Goal: Information Seeking & Learning: Learn about a topic

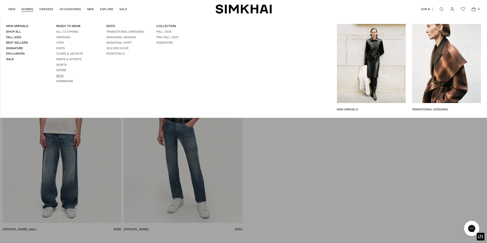
click at [60, 75] on link "Sets" at bounding box center [59, 76] width 7 height 4
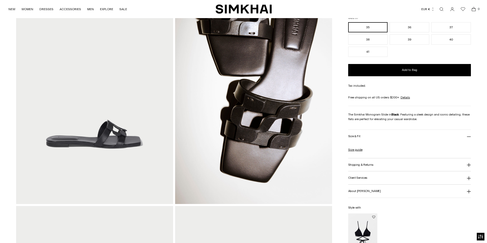
scroll to position [77, 0]
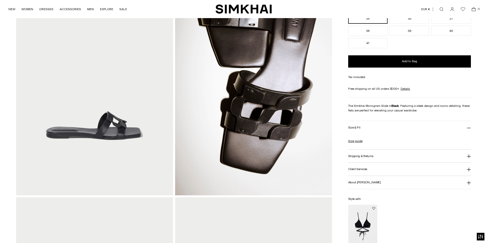
click at [465, 158] on button "Shipping & Returns" at bounding box center [409, 156] width 123 height 13
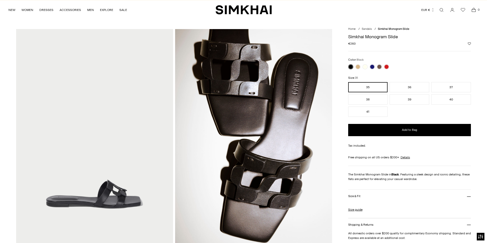
scroll to position [0, 0]
